Goal: Transaction & Acquisition: Purchase product/service

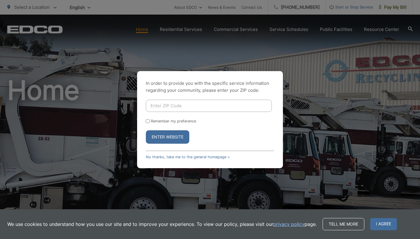
click at [175, 106] on input "Enter ZIP Code" at bounding box center [209, 106] width 126 height 12
type input "91942"
click at [168, 137] on button "Enter Website" at bounding box center [167, 136] width 43 height 13
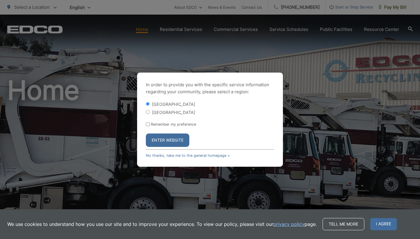
click at [171, 138] on button "Enter Website" at bounding box center [167, 140] width 43 height 13
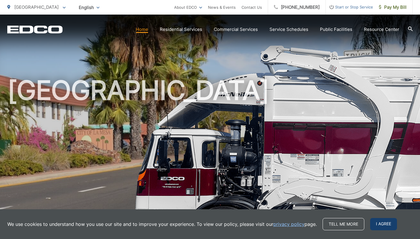
click at [387, 224] on span "I agree" at bounding box center [383, 224] width 27 height 12
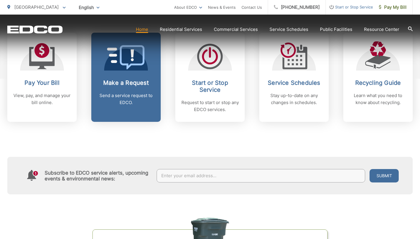
scroll to position [259, 0]
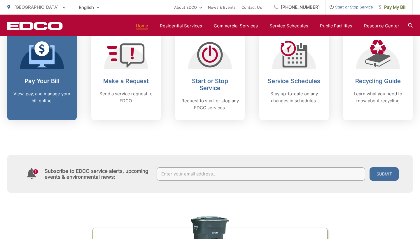
click at [41, 76] on link "Pay Your Bill View, pay, and manage your bill online." at bounding box center [41, 75] width 69 height 89
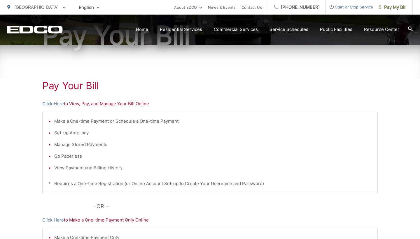
scroll to position [89, 0]
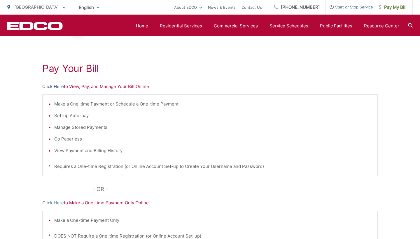
click at [54, 86] on link "Click Here" at bounding box center [53, 86] width 22 height 7
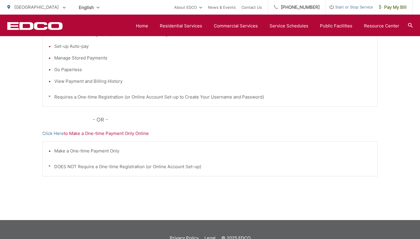
scroll to position [159, 0]
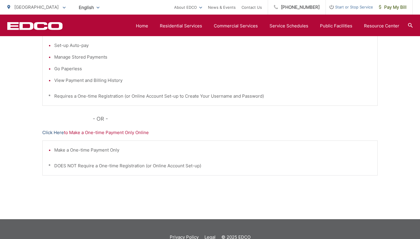
click at [54, 132] on link "Click Here" at bounding box center [53, 132] width 22 height 7
